Goal: Contribute content

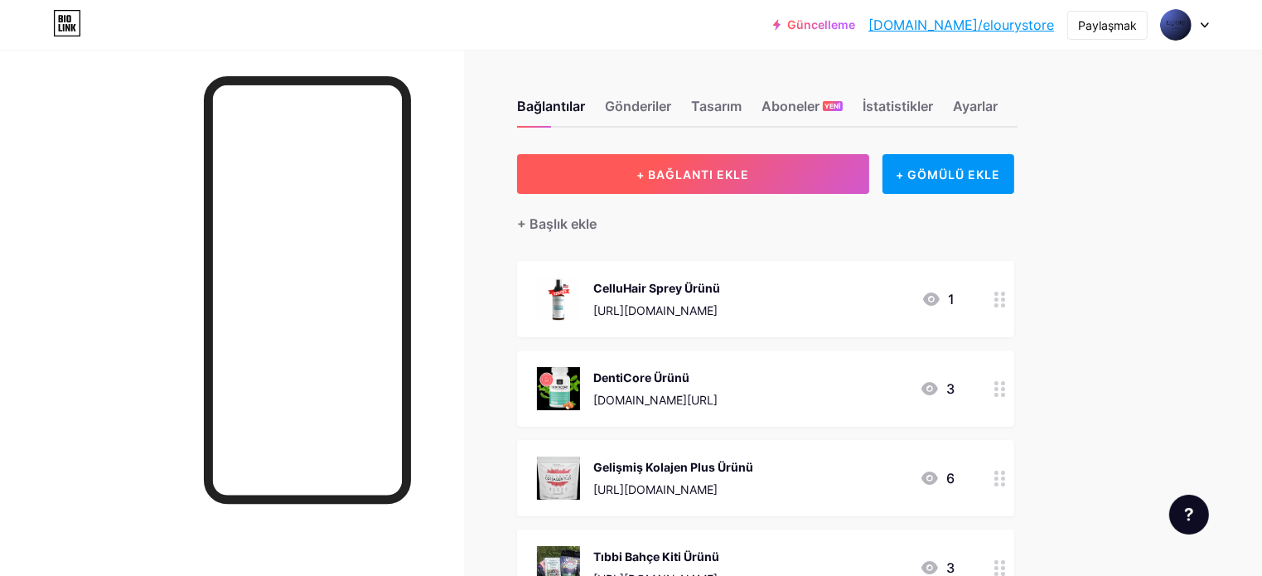
click at [869, 168] on button "+ BAĞLANTI EKLE" at bounding box center [693, 174] width 352 height 40
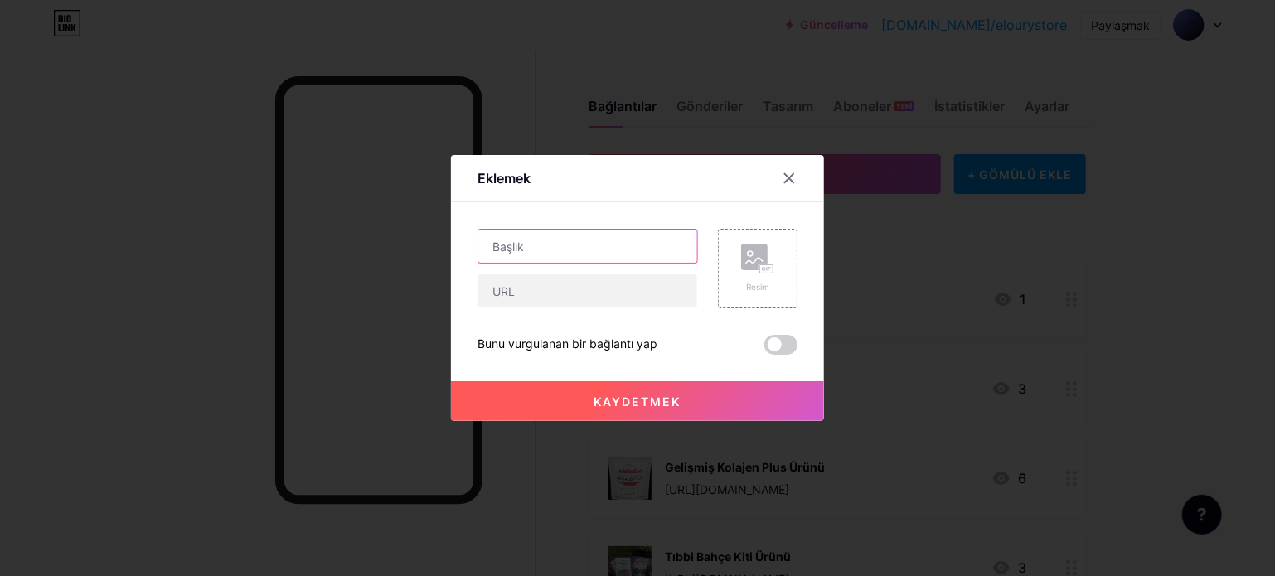
click at [588, 244] on input "text" at bounding box center [587, 246] width 219 height 33
type input "Smart Watch Product"
click at [760, 267] on rect at bounding box center [766, 269] width 13 height 8
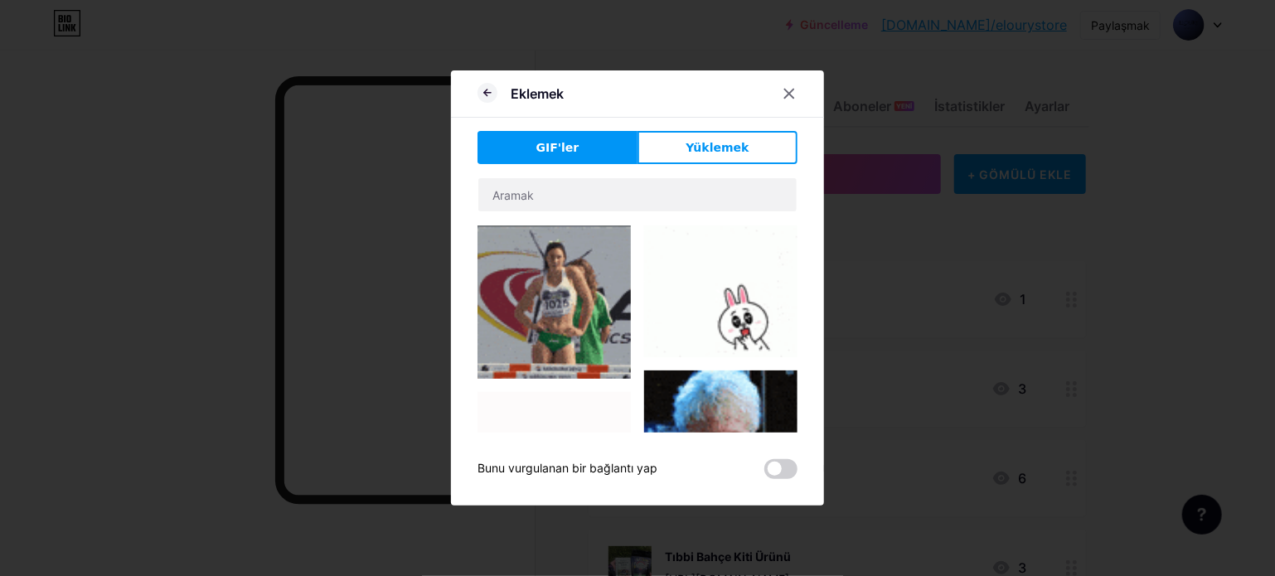
click at [677, 128] on div "Eklemek GIF'ler Yüklemek İçerik YouTube Sayfanızdan ayrılmadan YouTube videosun…" at bounding box center [637, 287] width 373 height 435
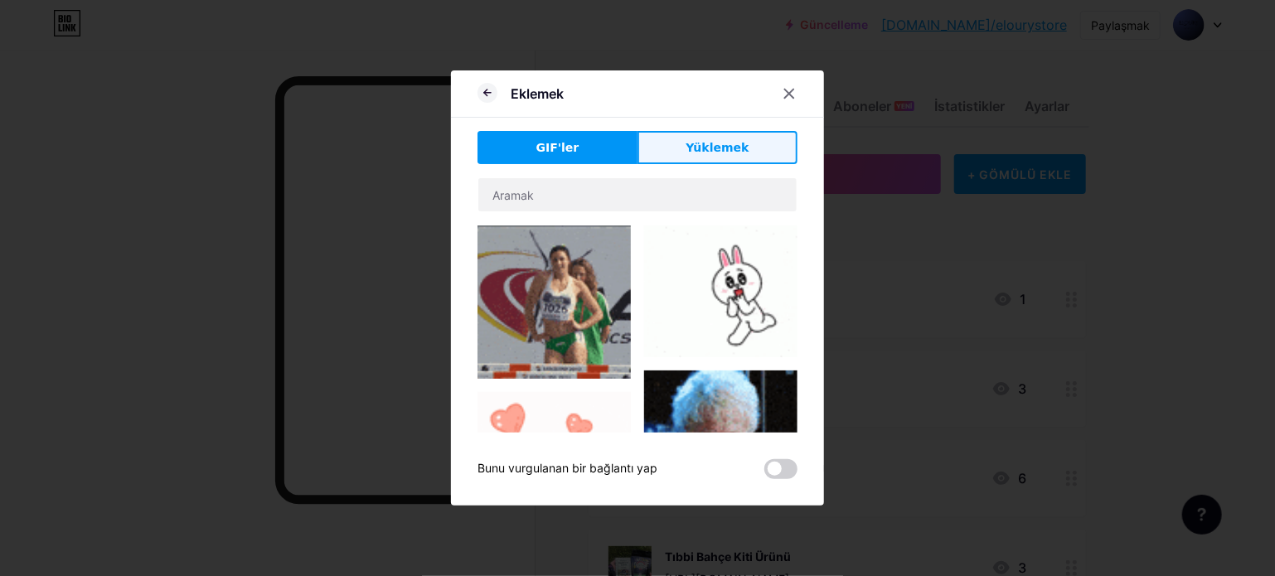
click at [680, 146] on button "Yüklemek" at bounding box center [717, 147] width 160 height 33
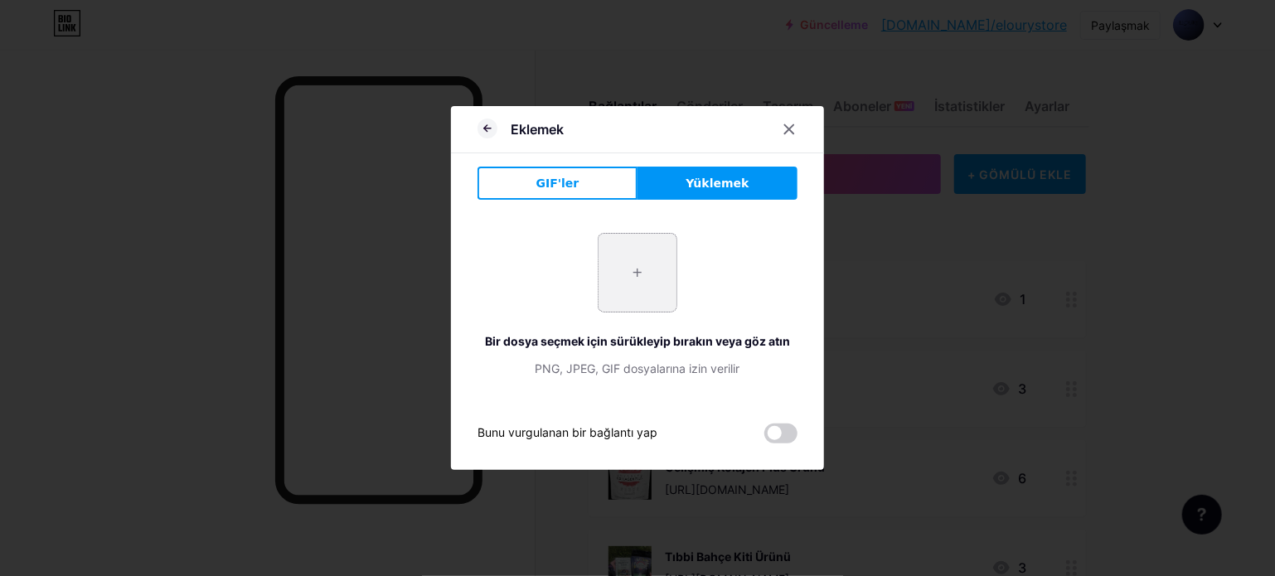
click at [640, 279] on input "file" at bounding box center [637, 273] width 78 height 78
click at [620, 259] on input "file" at bounding box center [637, 273] width 78 height 78
type input "C:\fakepath\71NrPRCvFRL._AC_SL1500_.jpg"
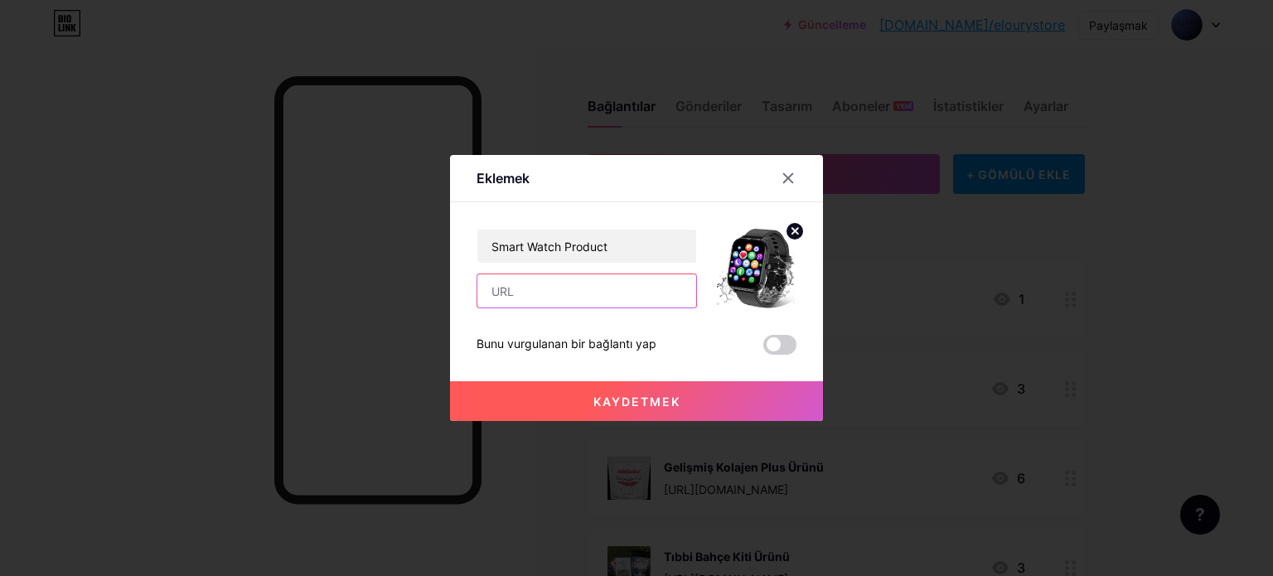
click at [570, 298] on input "text" at bounding box center [586, 290] width 219 height 33
paste input "[URL][DOMAIN_NAME]"
type input "[URL][DOMAIN_NAME]"
click at [643, 402] on font "Kaydetmek" at bounding box center [636, 401] width 87 height 14
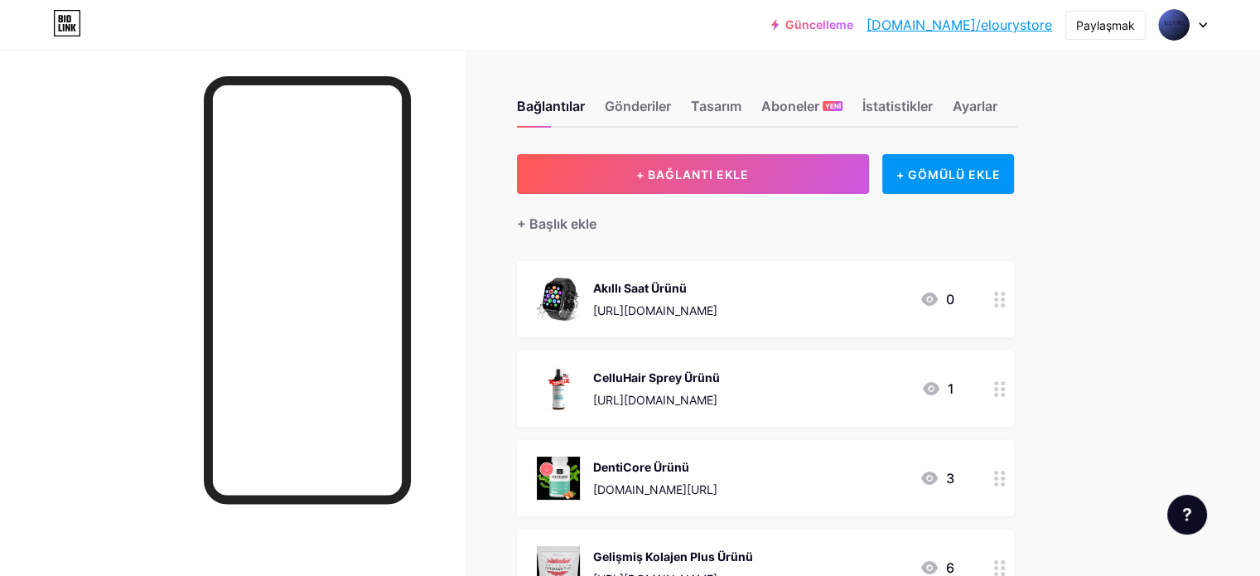
click at [888, 313] on div "Akıllı Saat Ürünü [URL][DOMAIN_NAME] 0" at bounding box center [746, 299] width 418 height 43
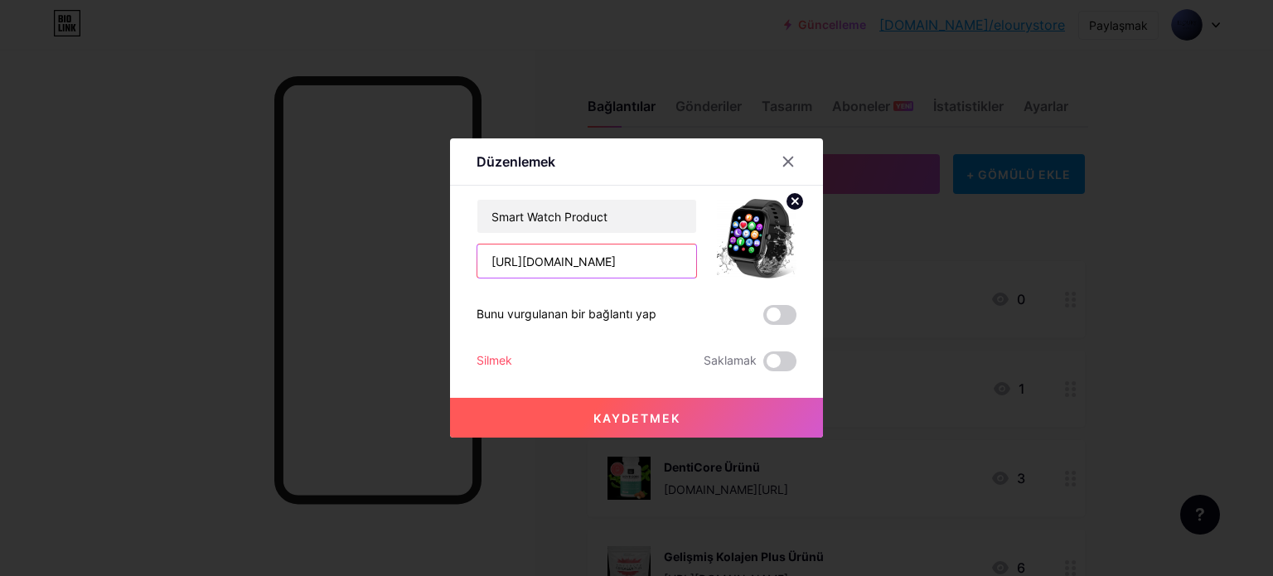
click at [633, 268] on input "[URL][DOMAIN_NAME]" at bounding box center [586, 260] width 219 height 33
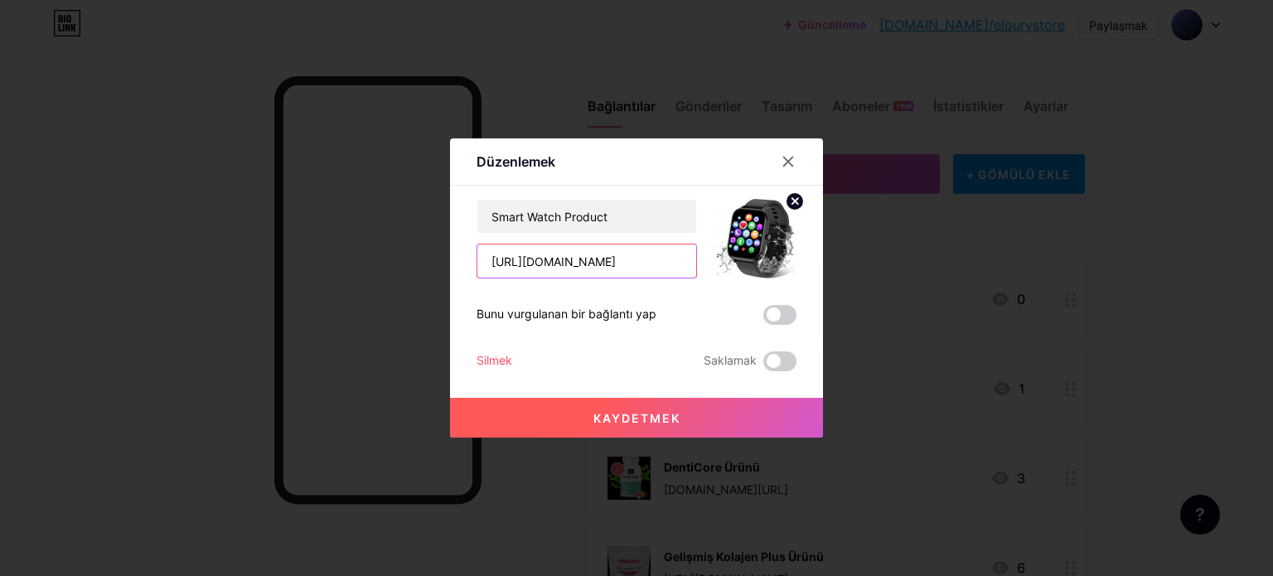
click at [633, 268] on input "[URL][DOMAIN_NAME]" at bounding box center [586, 260] width 219 height 33
click at [1225, 278] on div at bounding box center [636, 288] width 1273 height 576
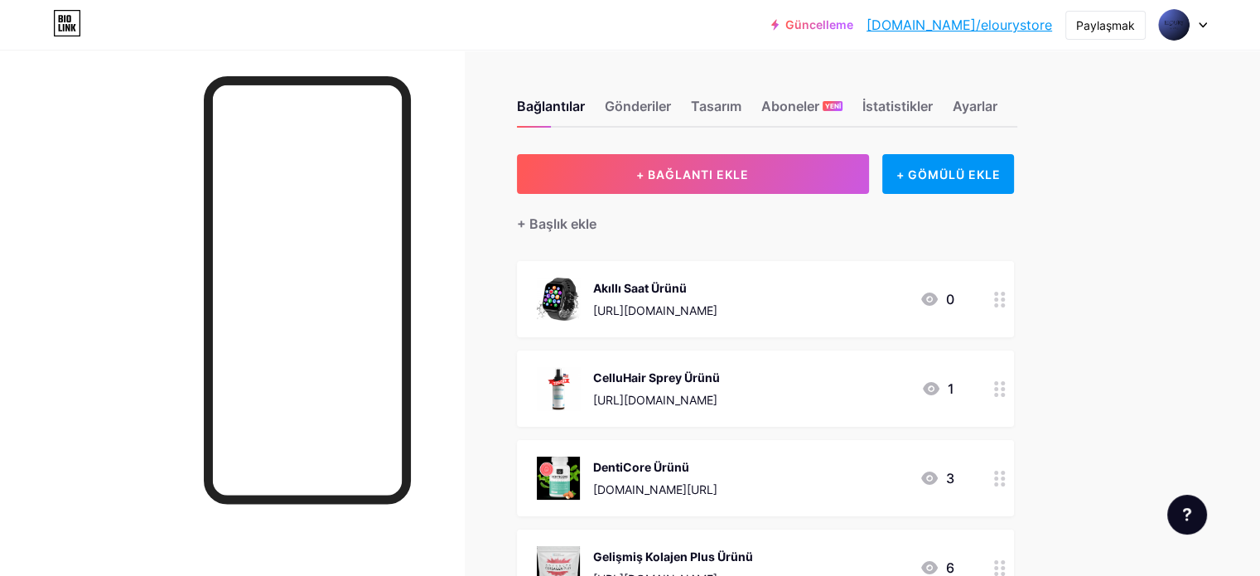
click at [918, 298] on div "Akıllı Saat Ürünü [URL][DOMAIN_NAME] 0" at bounding box center [746, 299] width 418 height 43
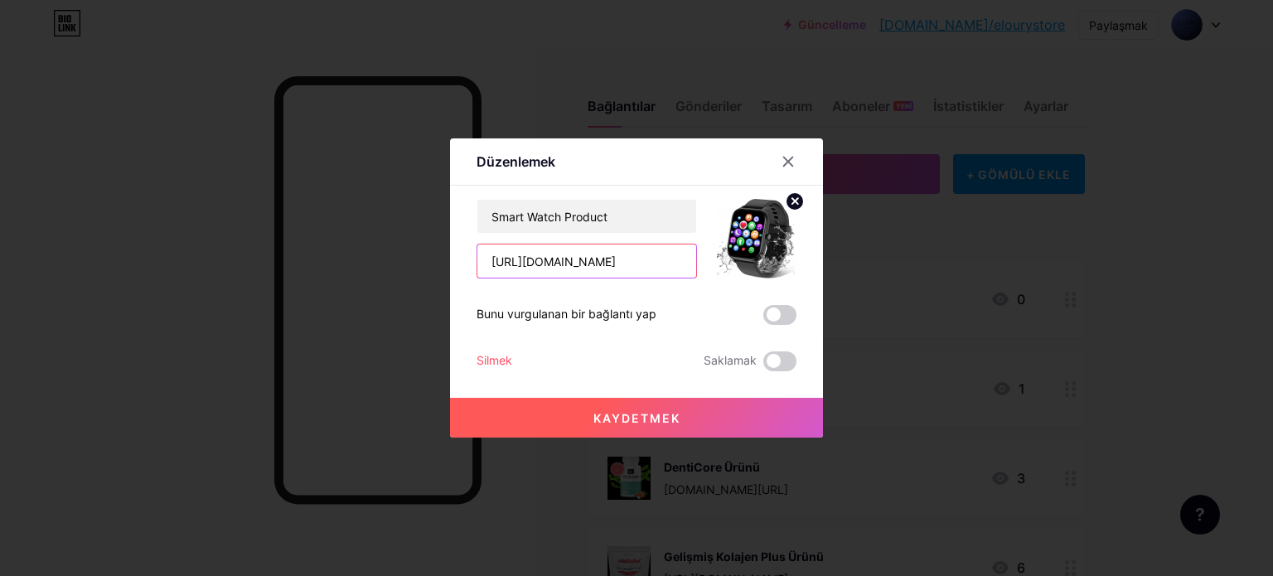
click at [641, 256] on input "[URL][DOMAIN_NAME]" at bounding box center [586, 260] width 219 height 33
click at [912, 252] on div at bounding box center [636, 288] width 1273 height 576
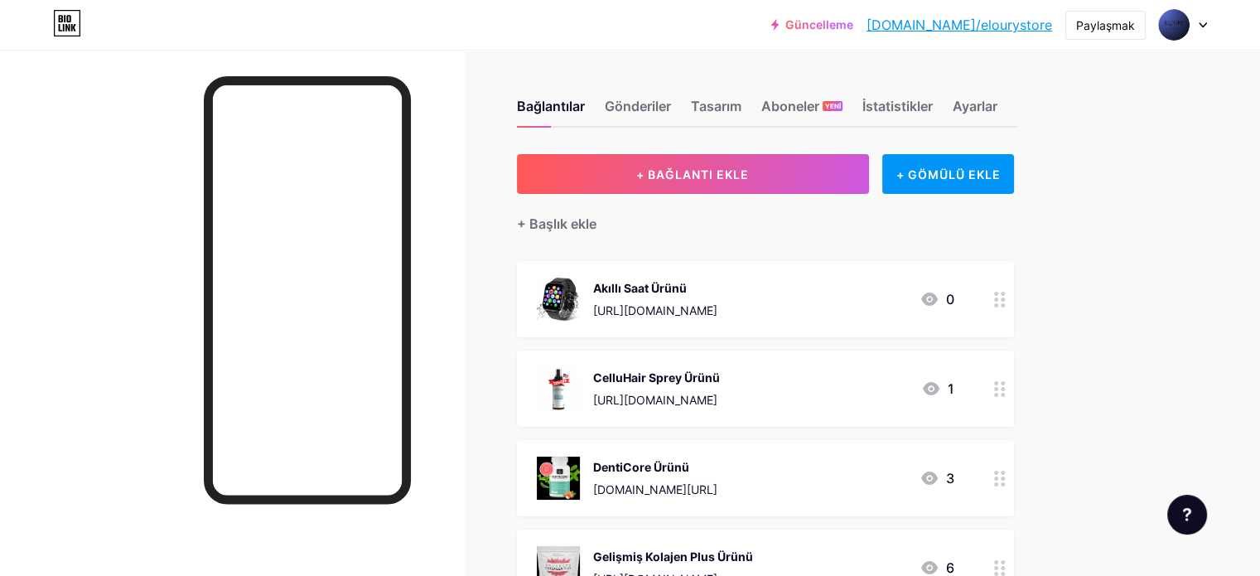
click at [718, 299] on div "Akıllı Saat Ürünü [URL][DOMAIN_NAME]" at bounding box center [655, 299] width 124 height 43
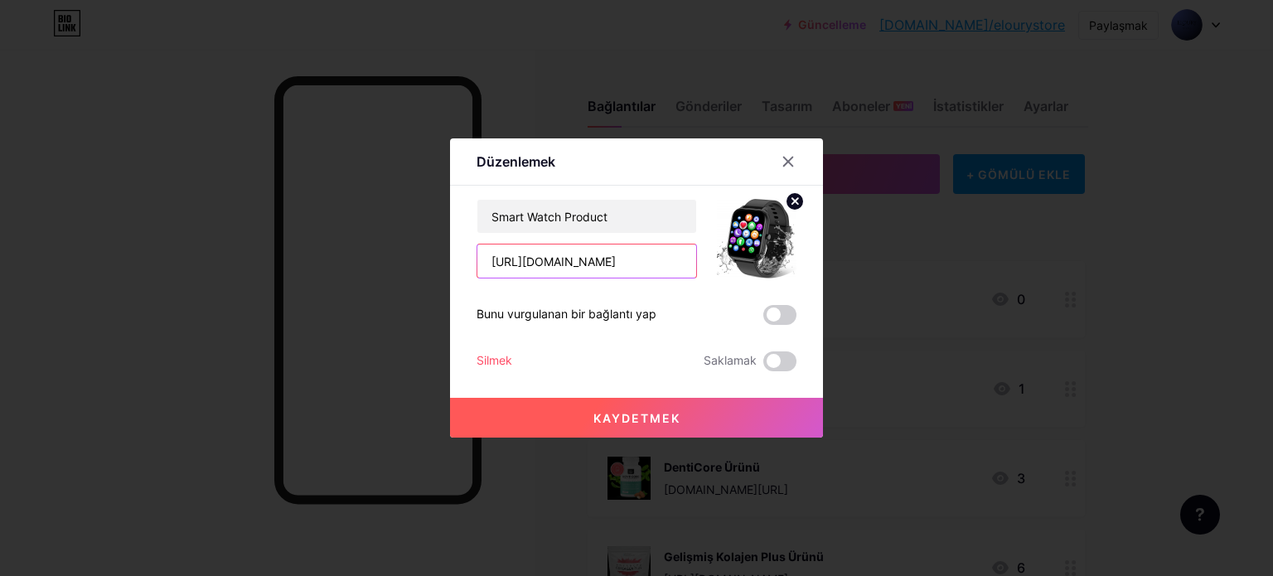
click at [643, 264] on input "[URL][DOMAIN_NAME]" at bounding box center [586, 260] width 219 height 33
click at [696, 413] on button "Kaydetmek" at bounding box center [636, 418] width 373 height 40
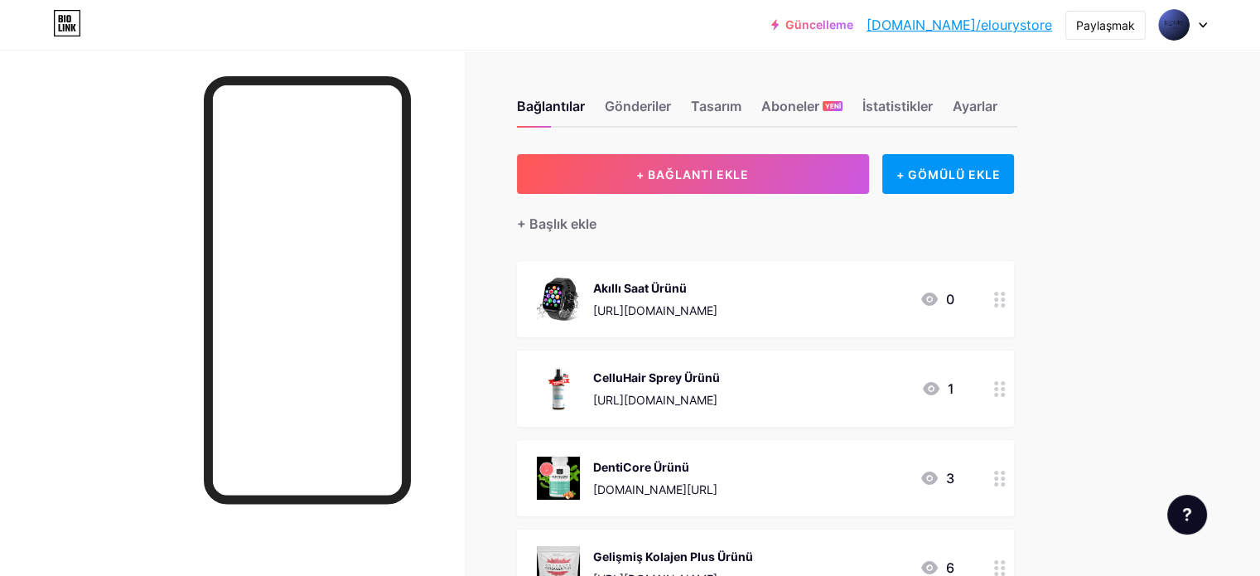
click at [1172, 41] on div "Güncelleme [DOMAIN_NAME]/eloury... [DOMAIN_NAME]/elourystore Paylaşmak Hesaplar…" at bounding box center [630, 25] width 1260 height 50
click at [1177, 32] on img at bounding box center [1174, 25] width 27 height 27
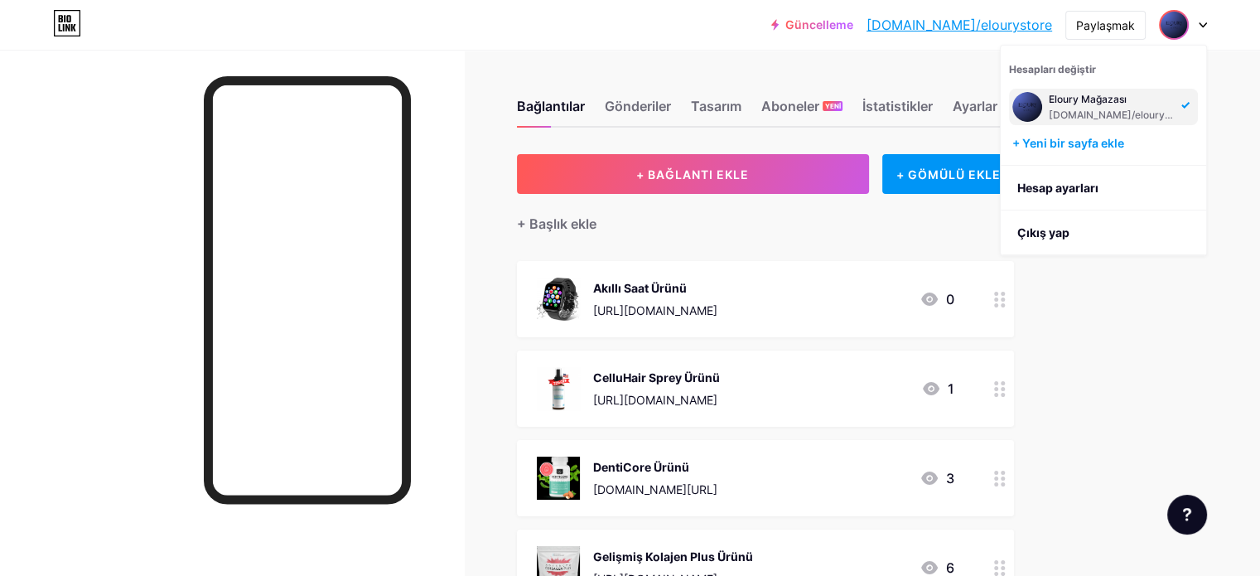
click at [1097, 102] on font "Eloury Mağazası" at bounding box center [1088, 99] width 78 height 12
